Goal: Task Accomplishment & Management: Use online tool/utility

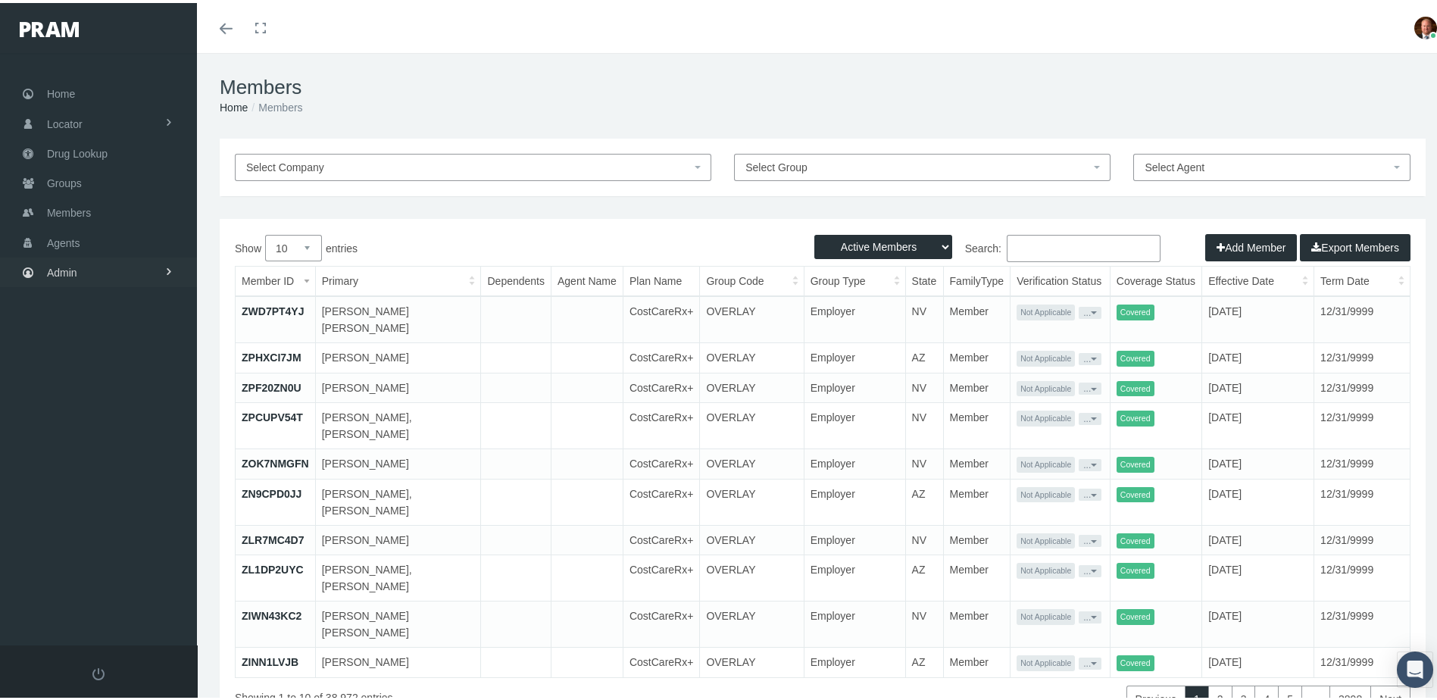
click at [89, 269] on link "Admin" at bounding box center [98, 270] width 197 height 30
click at [89, 294] on span "Security" at bounding box center [81, 302] width 39 height 26
click at [98, 374] on span "User Lookup" at bounding box center [89, 386] width 60 height 26
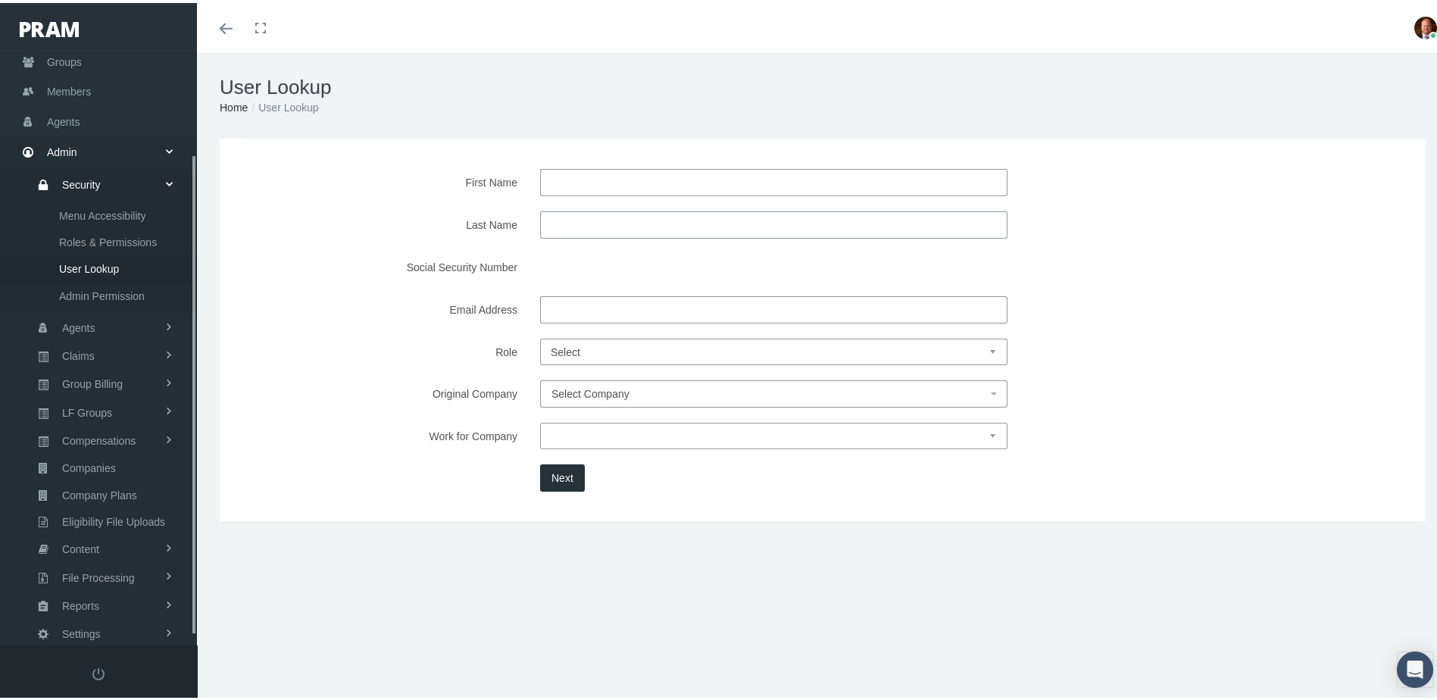
scroll to position [136, 0]
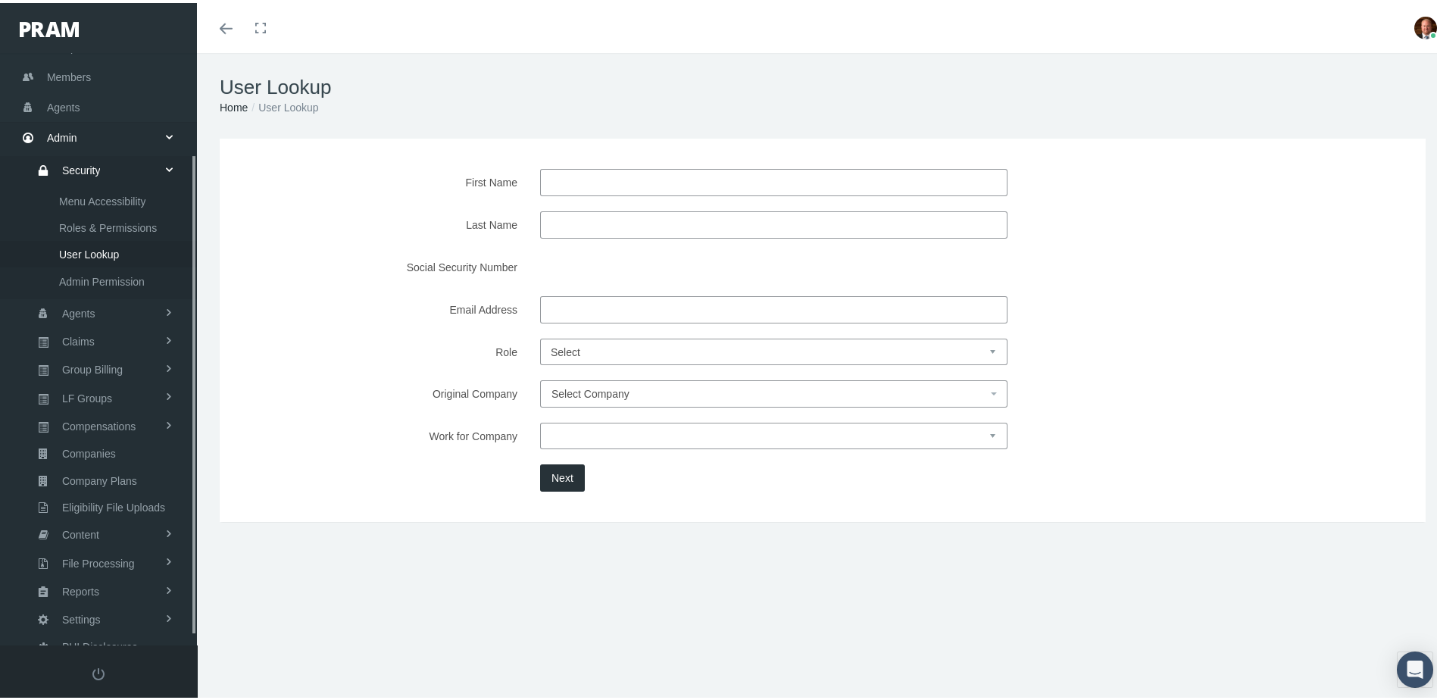
click at [573, 183] on input "First Name" at bounding box center [773, 179] width 467 height 27
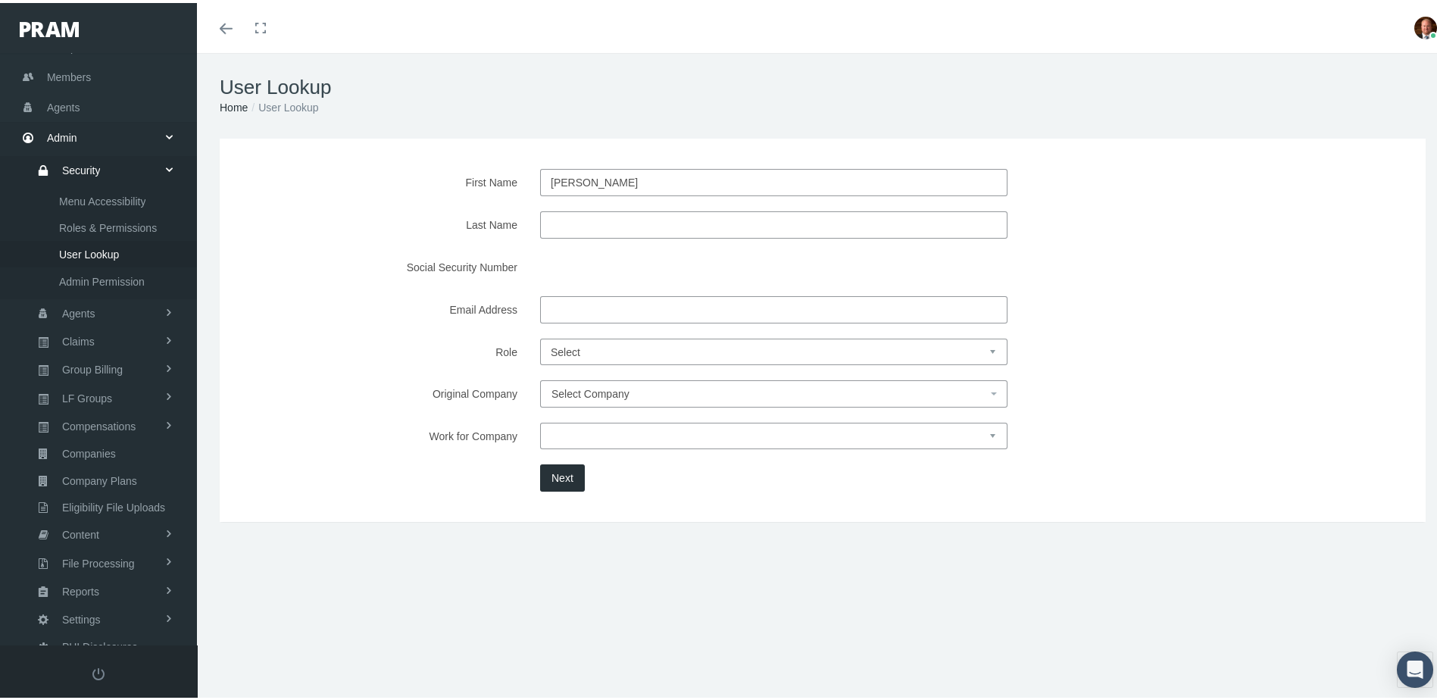
type input "[PERSON_NAME]"
type input "bronsman"
click at [560, 480] on button "Next" at bounding box center [562, 474] width 45 height 27
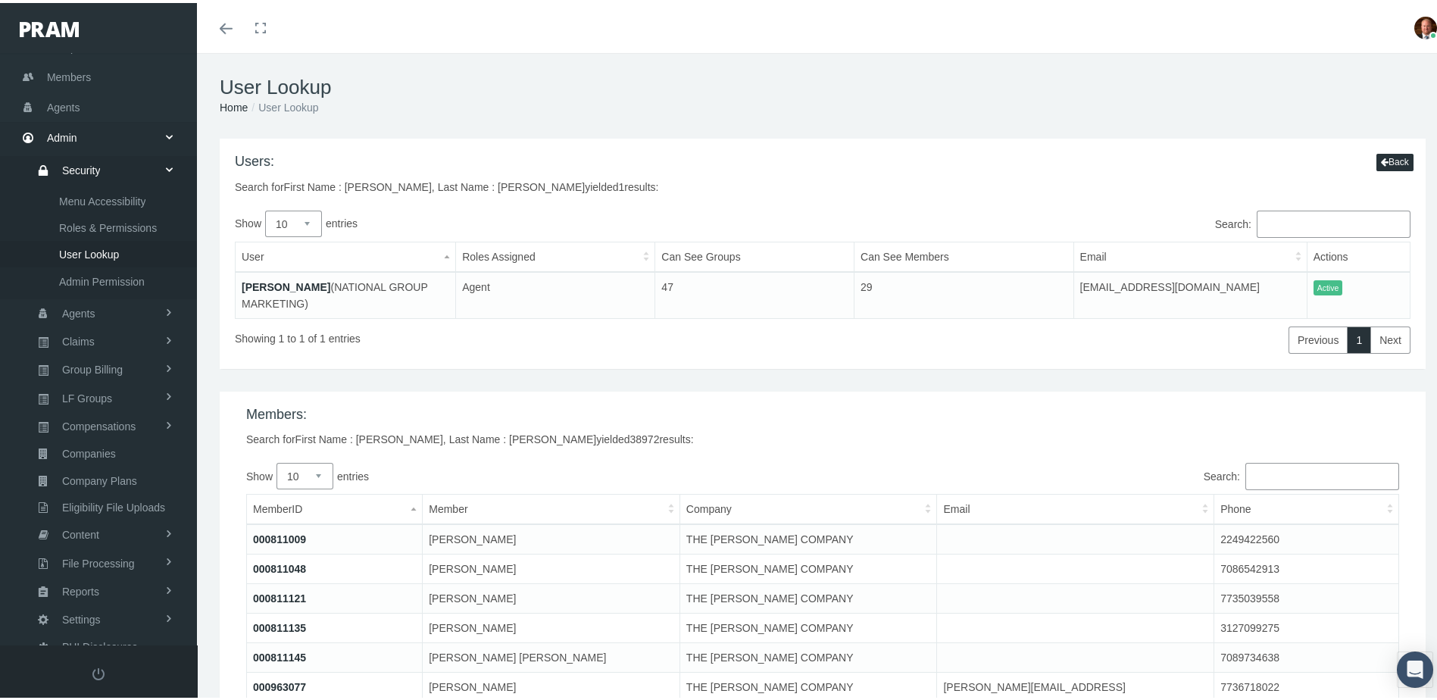
click at [299, 280] on link "[PERSON_NAME]" at bounding box center [286, 284] width 89 height 12
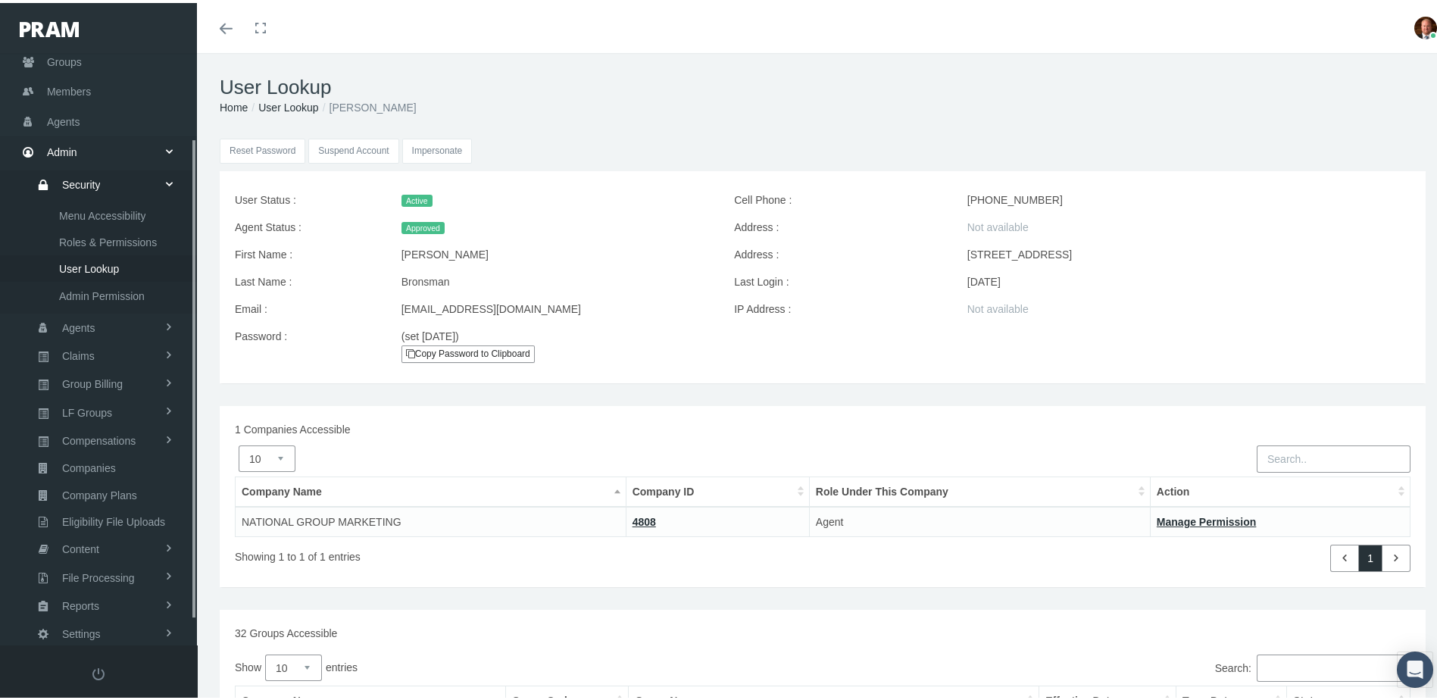
scroll to position [136, 0]
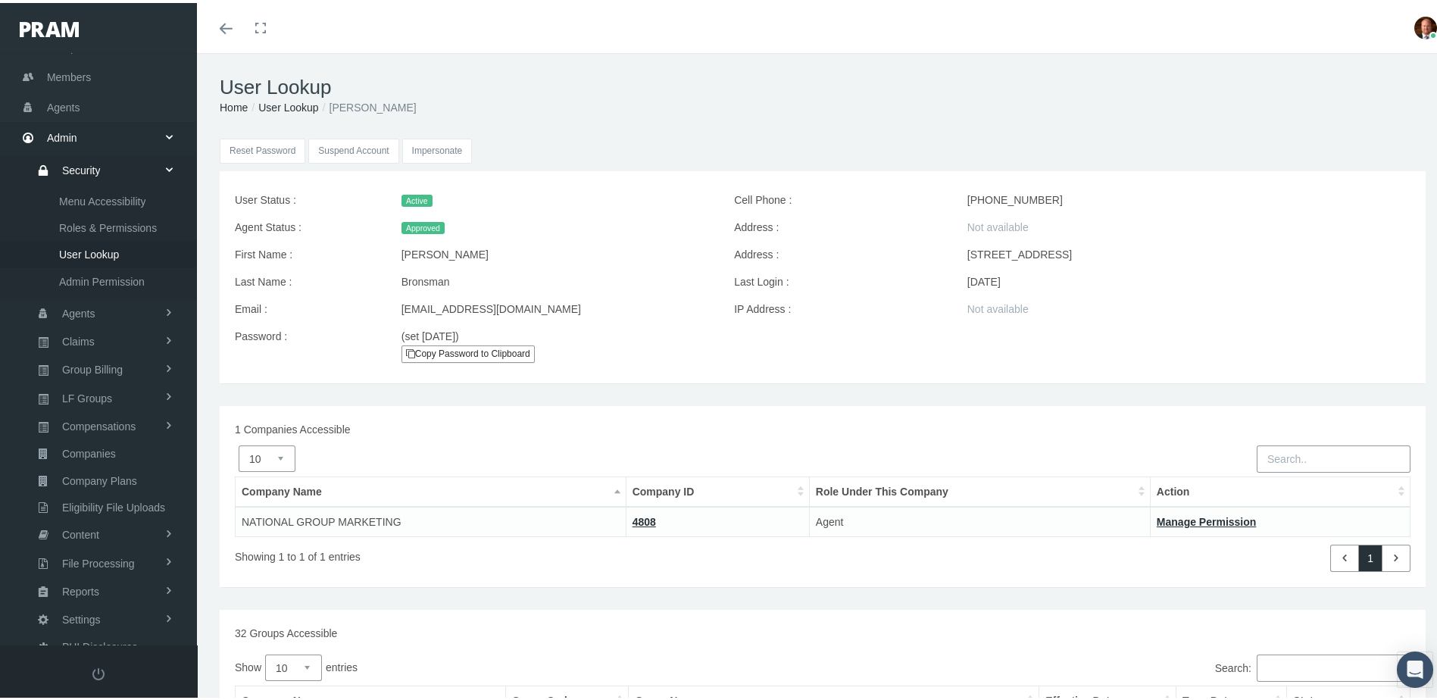
click at [439, 152] on input "Impersonate" at bounding box center [437, 148] width 70 height 25
